Goal: Connect with others: Connect with others

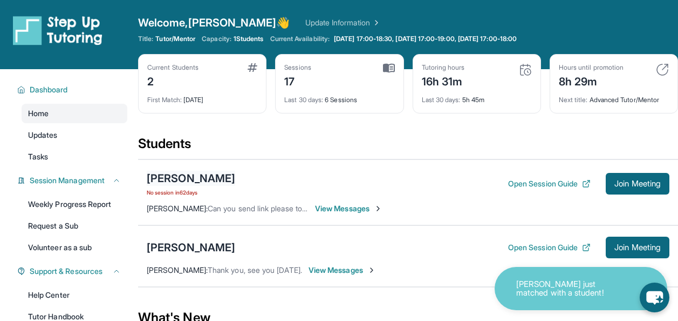
click at [200, 179] on div "[PERSON_NAME]" at bounding box center [191, 178] width 88 height 15
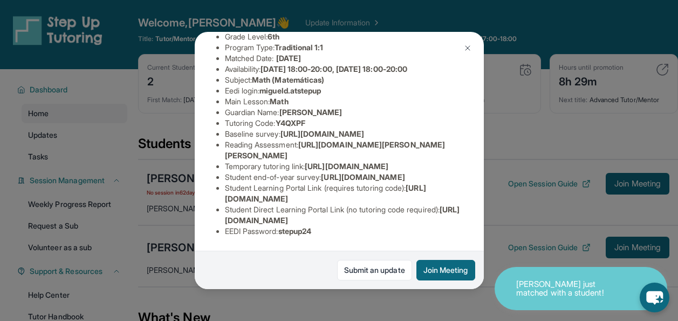
scroll to position [247, 0]
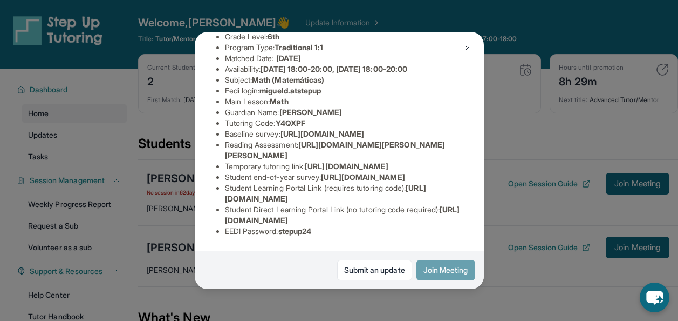
click at [442, 271] on button "Join Meeting" at bounding box center [446, 270] width 59 height 21
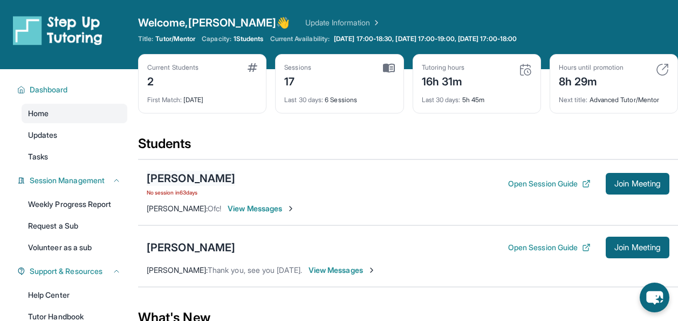
click at [202, 177] on div "[PERSON_NAME]" at bounding box center [191, 178] width 88 height 15
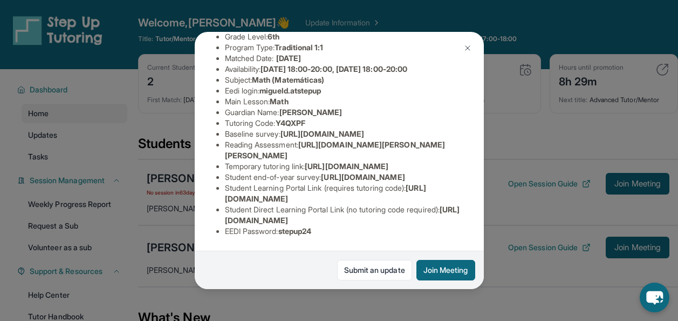
scroll to position [124, 0]
drag, startPoint x: 265, startPoint y: 98, endPoint x: 335, endPoint y: 97, distance: 69.6
click at [335, 96] on li "Eedi login : migueld.atstepup" at bounding box center [343, 90] width 237 height 11
copy span "migueld.atstepup"
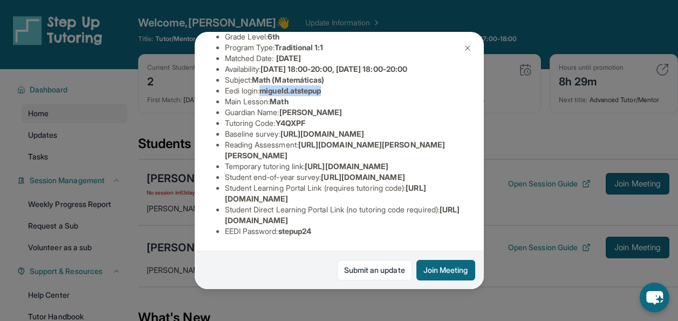
click at [466, 47] on img at bounding box center [467, 48] width 9 height 9
